Goal: Task Accomplishment & Management: Use online tool/utility

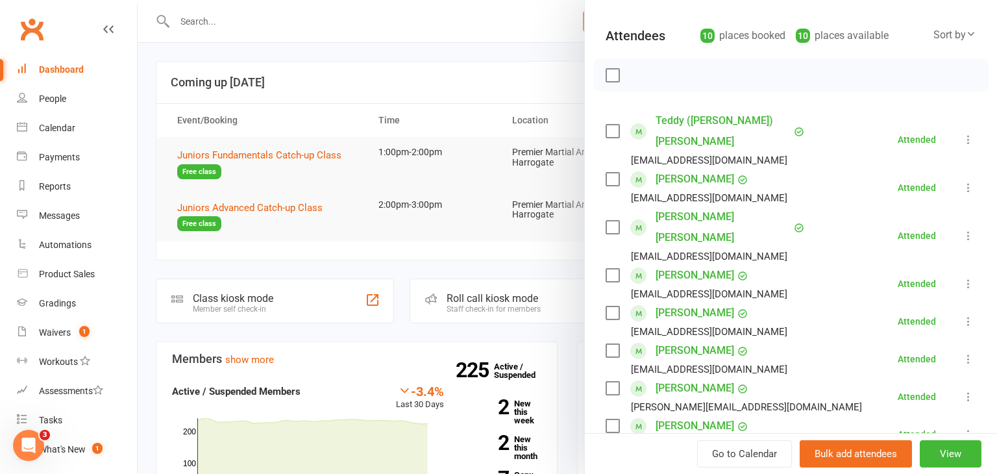
scroll to position [131, 0]
click at [377, 167] on div at bounding box center [568, 237] width 860 height 474
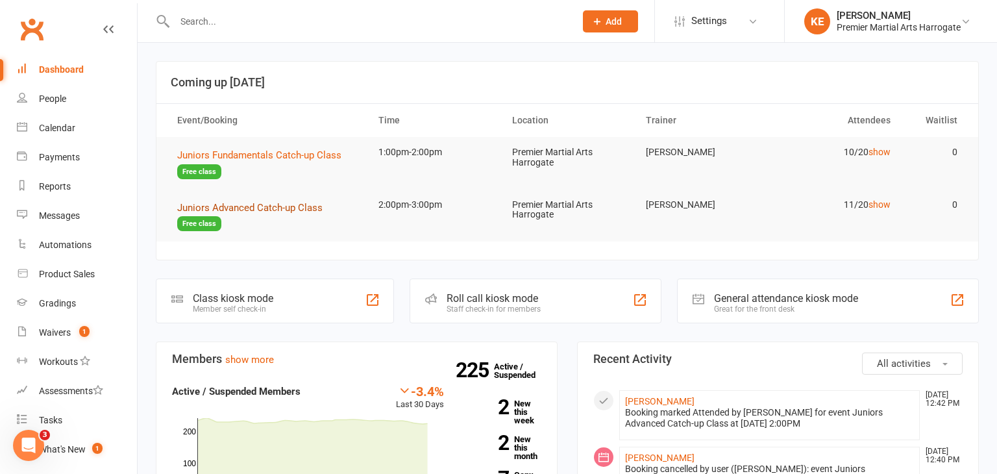
click at [307, 203] on span "Juniors Advanced Catch-up Class" at bounding box center [249, 208] width 145 height 12
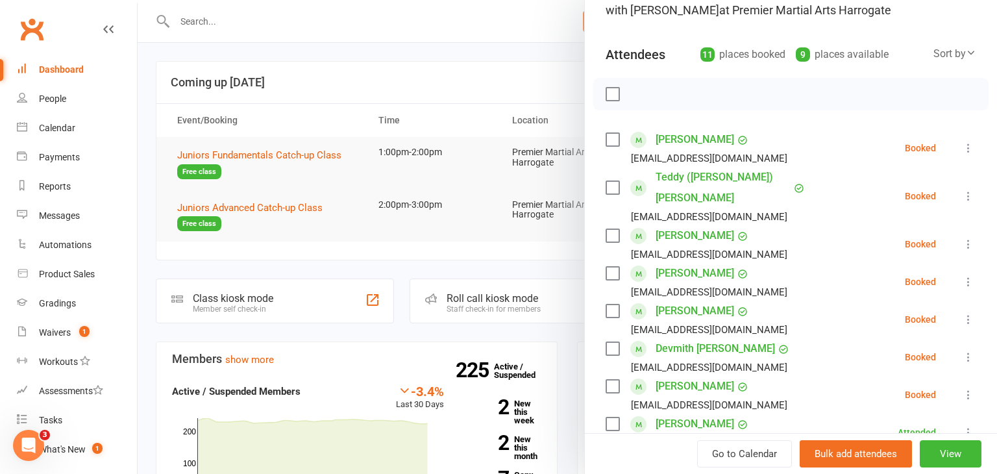
scroll to position [115, 0]
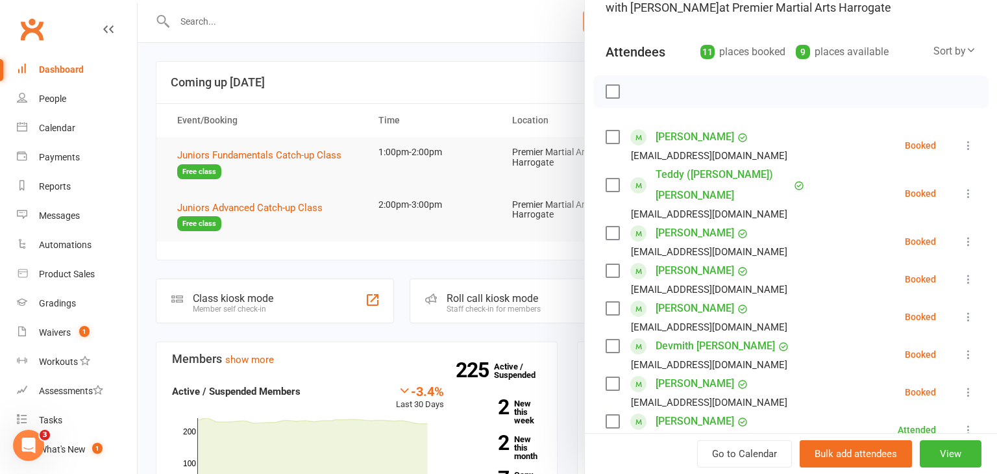
click at [969, 143] on icon at bounding box center [968, 145] width 13 height 13
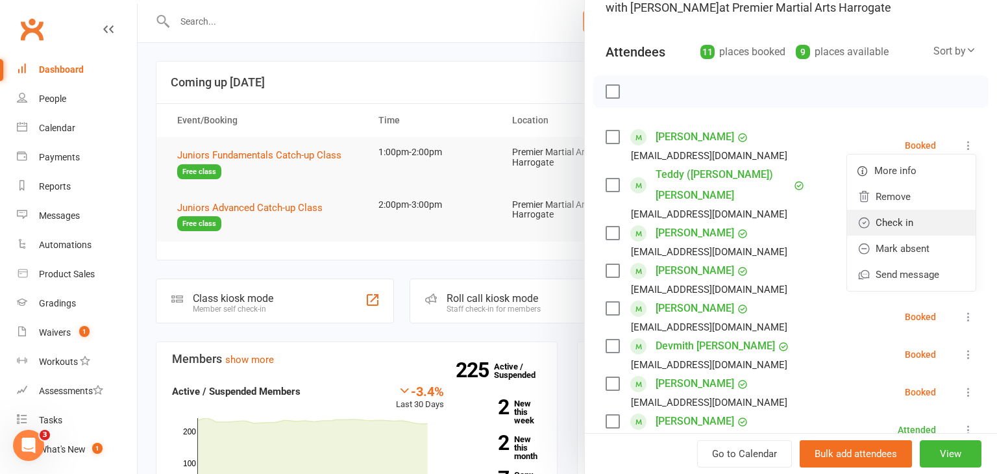
click at [921, 213] on link "Check in" at bounding box center [911, 223] width 129 height 26
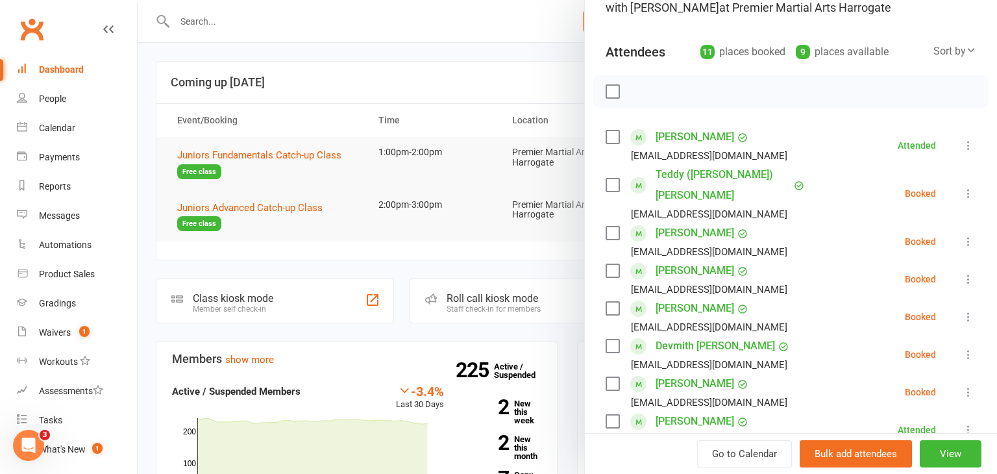
click at [969, 187] on icon at bounding box center [968, 193] width 13 height 13
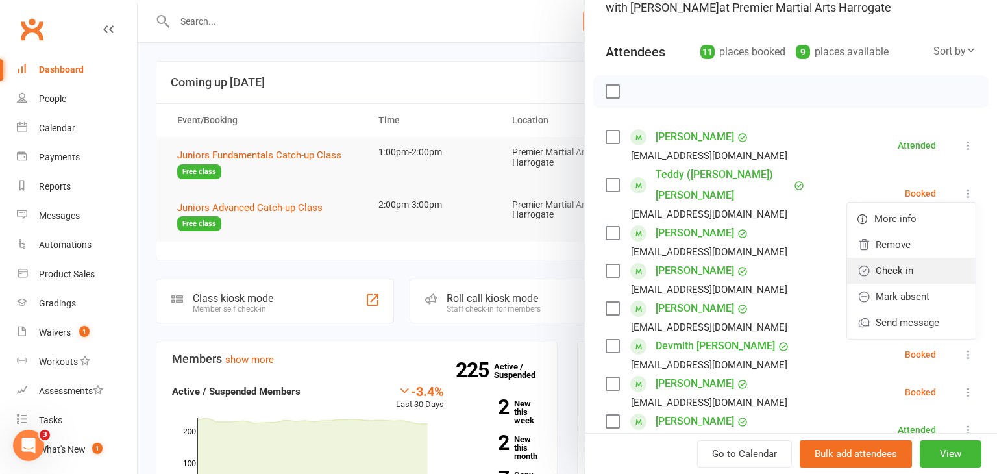
click at [915, 258] on link "Check in" at bounding box center [911, 271] width 129 height 26
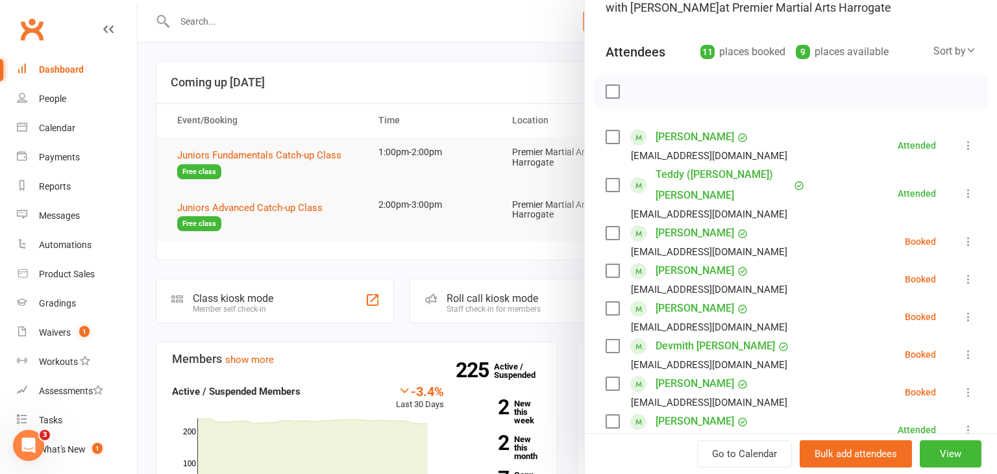
click at [968, 235] on icon at bounding box center [968, 241] width 13 height 13
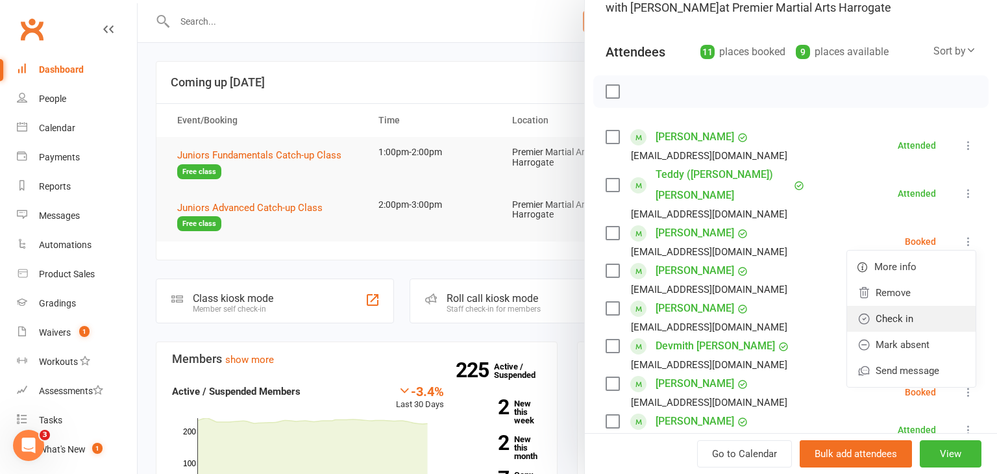
click at [899, 306] on link "Check in" at bounding box center [911, 319] width 129 height 26
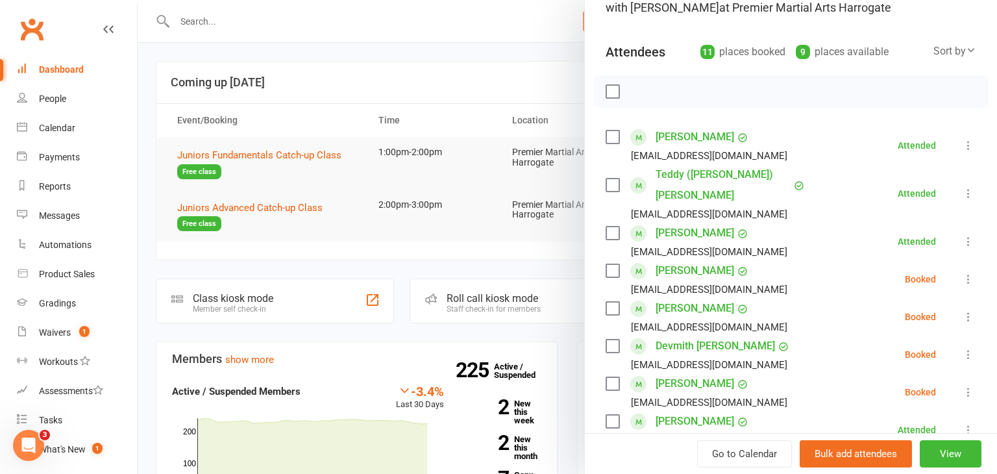
click at [970, 273] on icon at bounding box center [968, 279] width 13 height 13
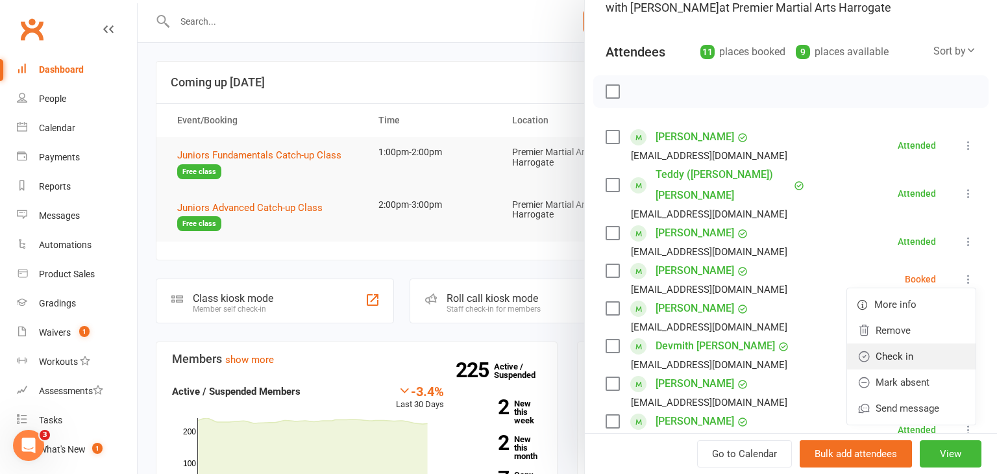
click at [890, 343] on link "Check in" at bounding box center [911, 356] width 129 height 26
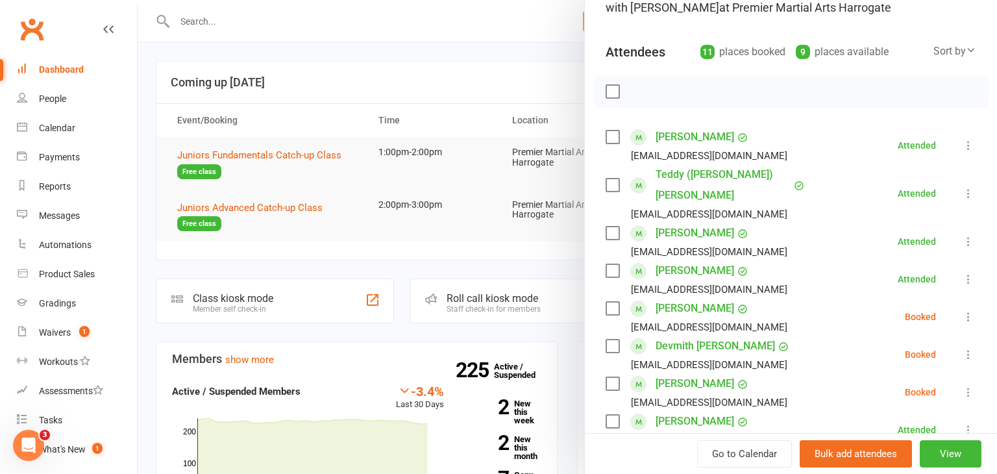
click at [969, 310] on icon at bounding box center [968, 316] width 13 height 13
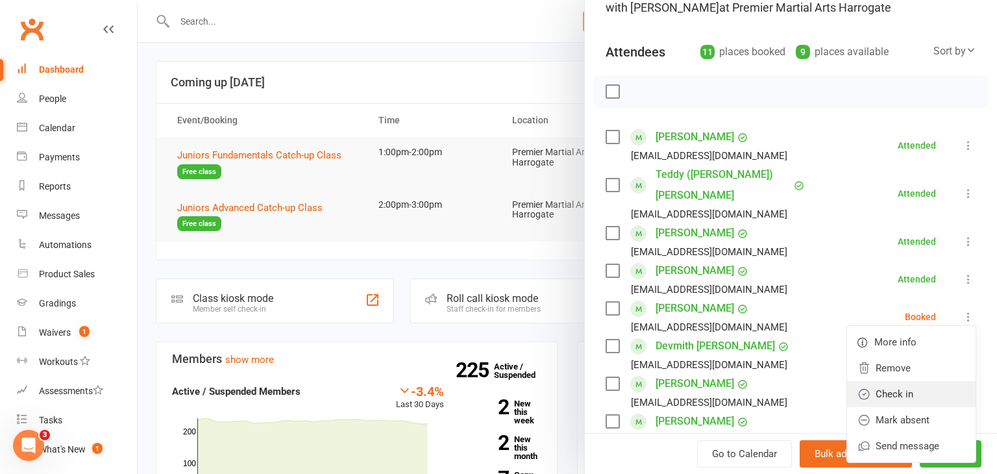
click at [904, 381] on link "Check in" at bounding box center [911, 394] width 129 height 26
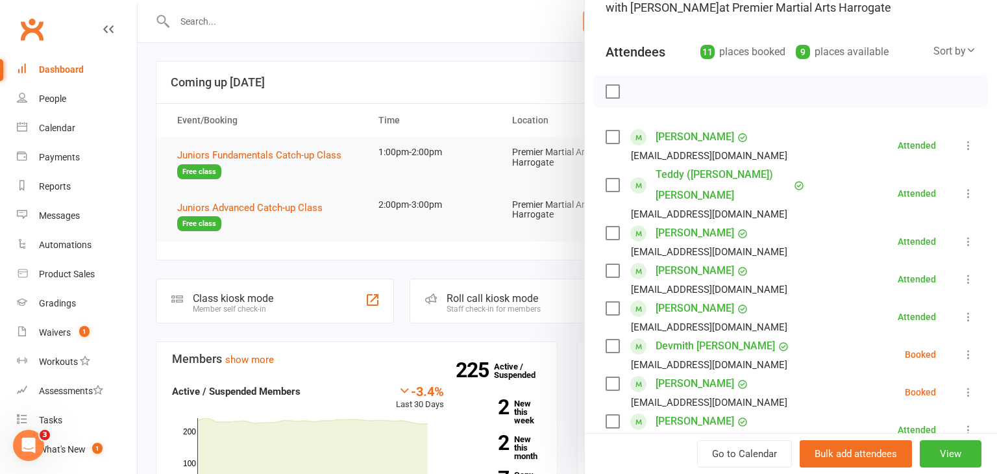
click at [966, 348] on icon at bounding box center [968, 354] width 13 height 13
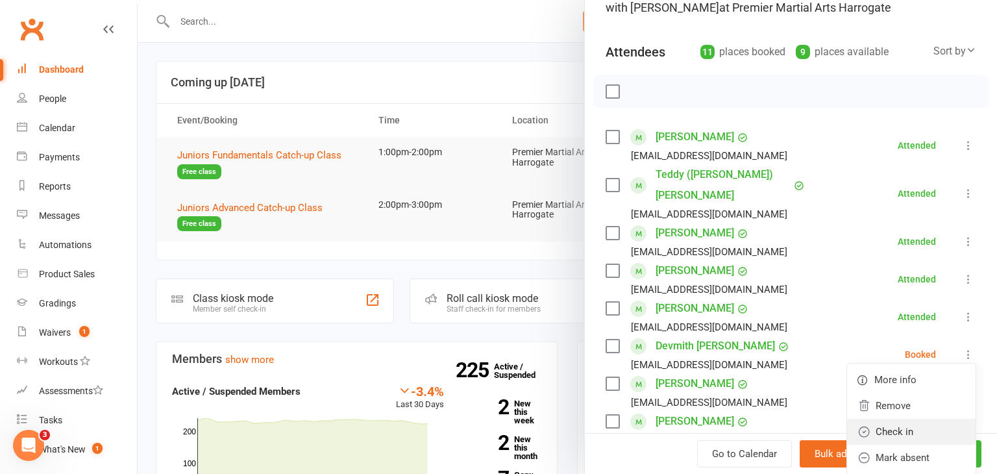
click at [927, 419] on link "Check in" at bounding box center [911, 432] width 129 height 26
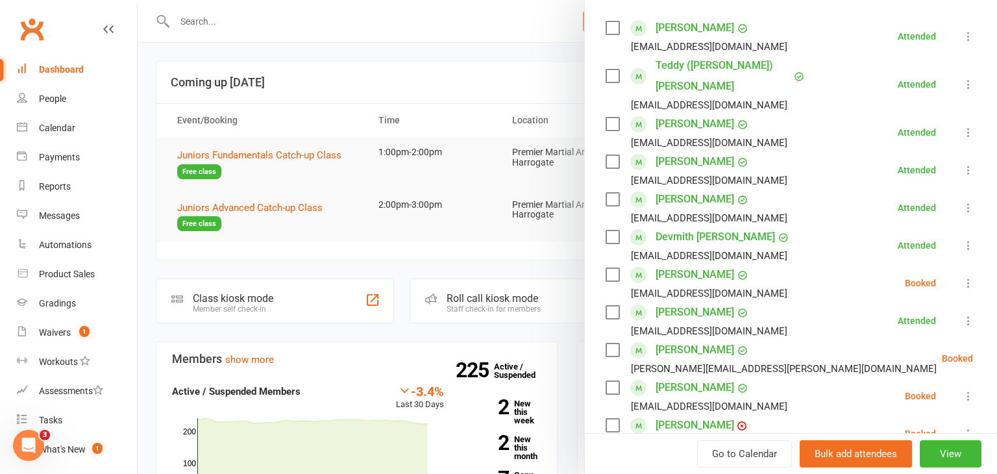
scroll to position [225, 0]
click at [966, 275] on icon at bounding box center [968, 281] width 13 height 13
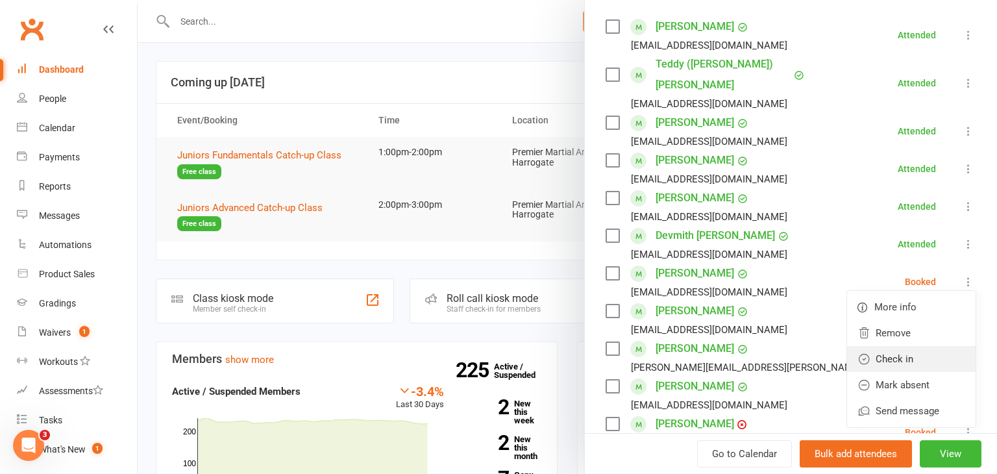
click at [918, 346] on link "Check in" at bounding box center [911, 359] width 129 height 26
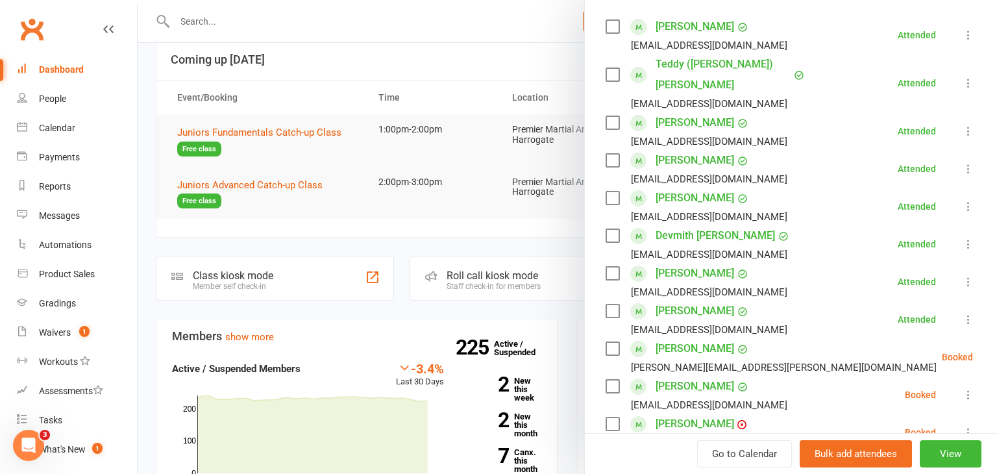
scroll to position [25, 0]
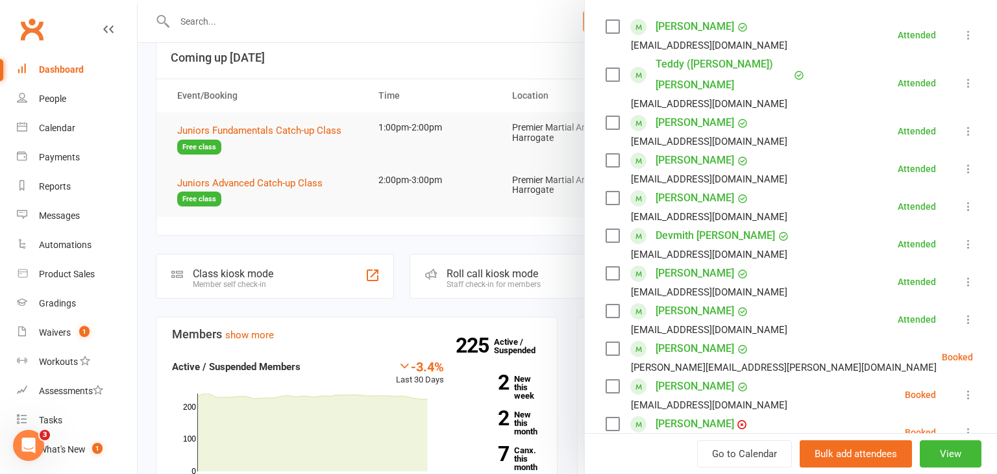
click at [997, 351] on icon at bounding box center [1005, 357] width 13 height 13
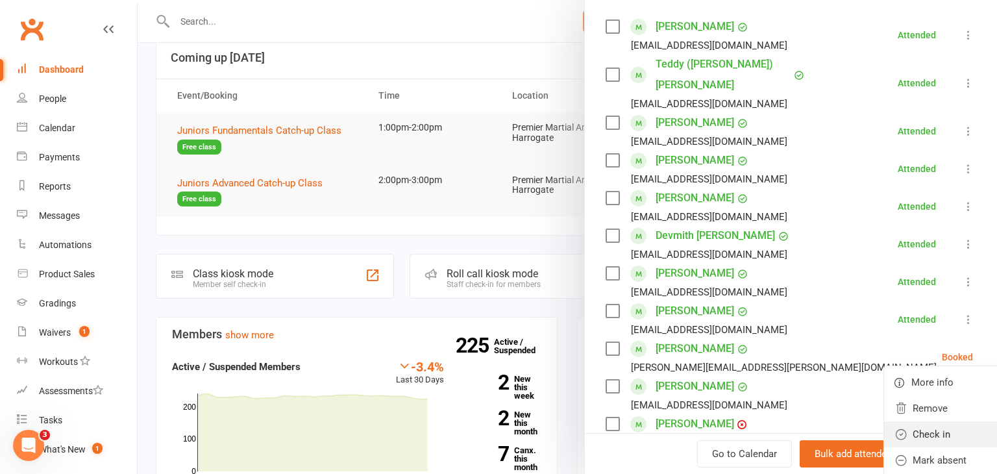
click at [927, 421] on link "Check in" at bounding box center [948, 434] width 129 height 26
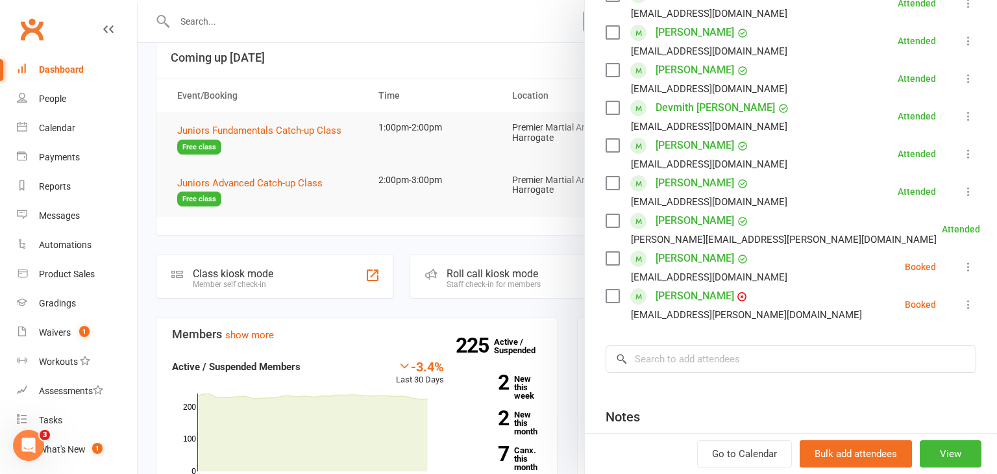
scroll to position [353, 0]
click at [968, 260] on icon at bounding box center [968, 266] width 13 height 13
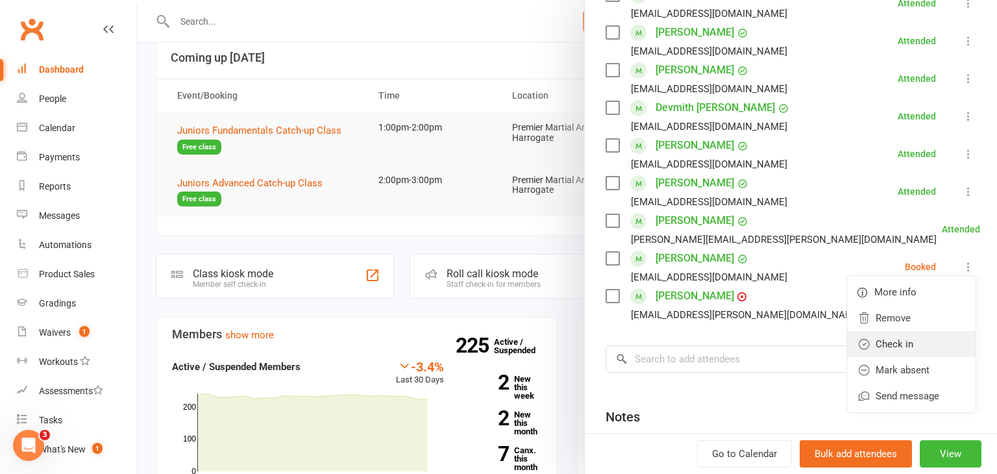
click at [890, 331] on link "Check in" at bounding box center [911, 344] width 129 height 26
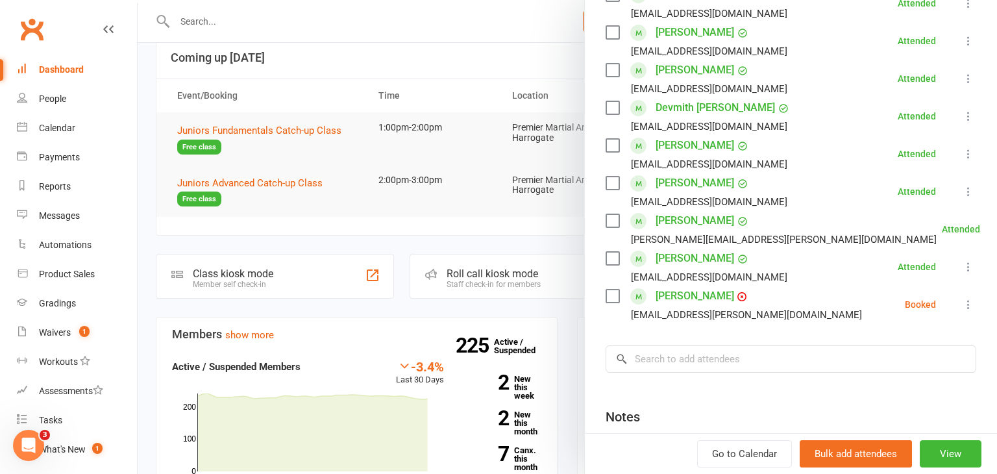
click at [967, 298] on icon at bounding box center [968, 304] width 13 height 13
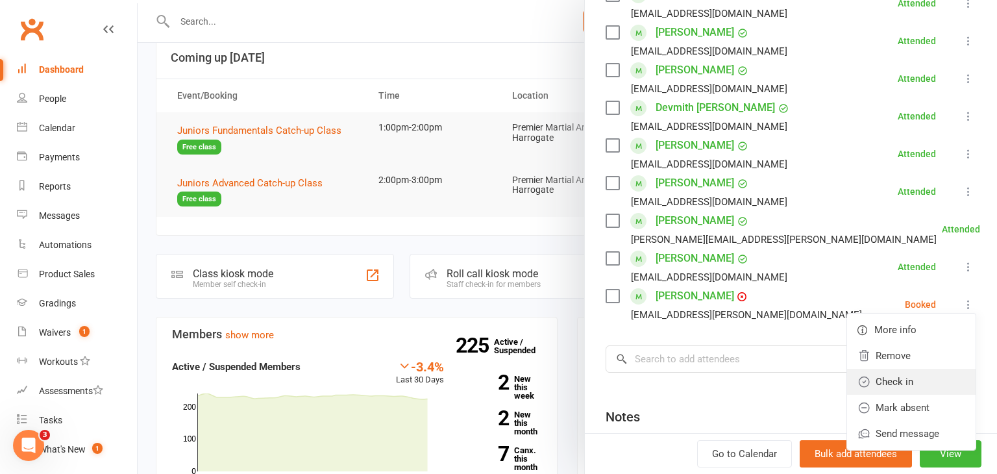
click at [908, 369] on link "Check in" at bounding box center [911, 382] width 129 height 26
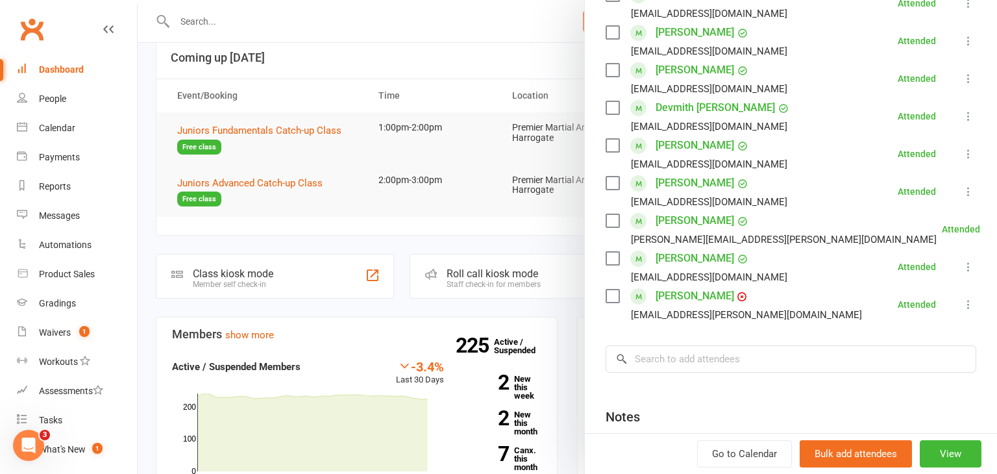
click at [462, 234] on div at bounding box center [568, 237] width 860 height 474
